Goal: Task Accomplishment & Management: Manage account settings

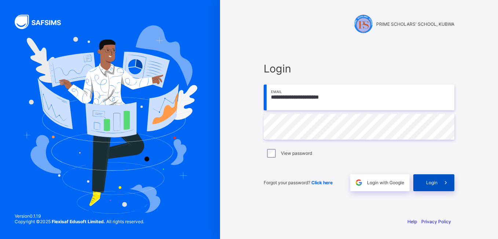
click at [431, 183] on span "Login" at bounding box center [431, 182] width 11 height 6
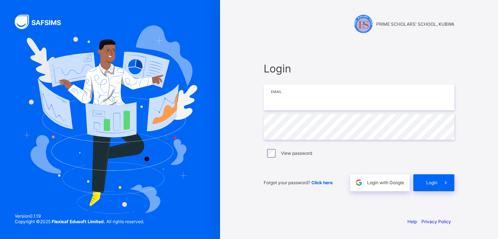
click at [290, 102] on input "email" at bounding box center [359, 97] width 191 height 26
type input "**********"
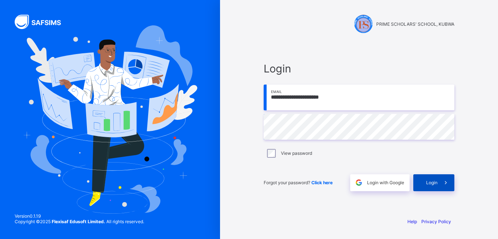
click at [435, 184] on span "Login" at bounding box center [431, 182] width 11 height 6
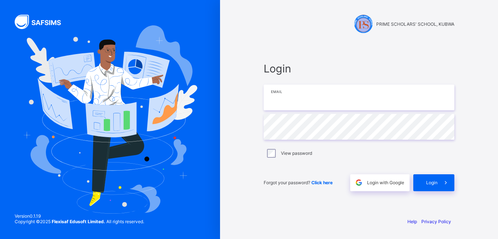
click at [312, 105] on input "email" at bounding box center [359, 97] width 191 height 26
click at [371, 207] on div "Login Email Password View password Forgot your password? Click here Login with …" at bounding box center [360, 126] width 206 height 170
click at [333, 102] on input "email" at bounding box center [359, 97] width 191 height 26
